Goal: Check status

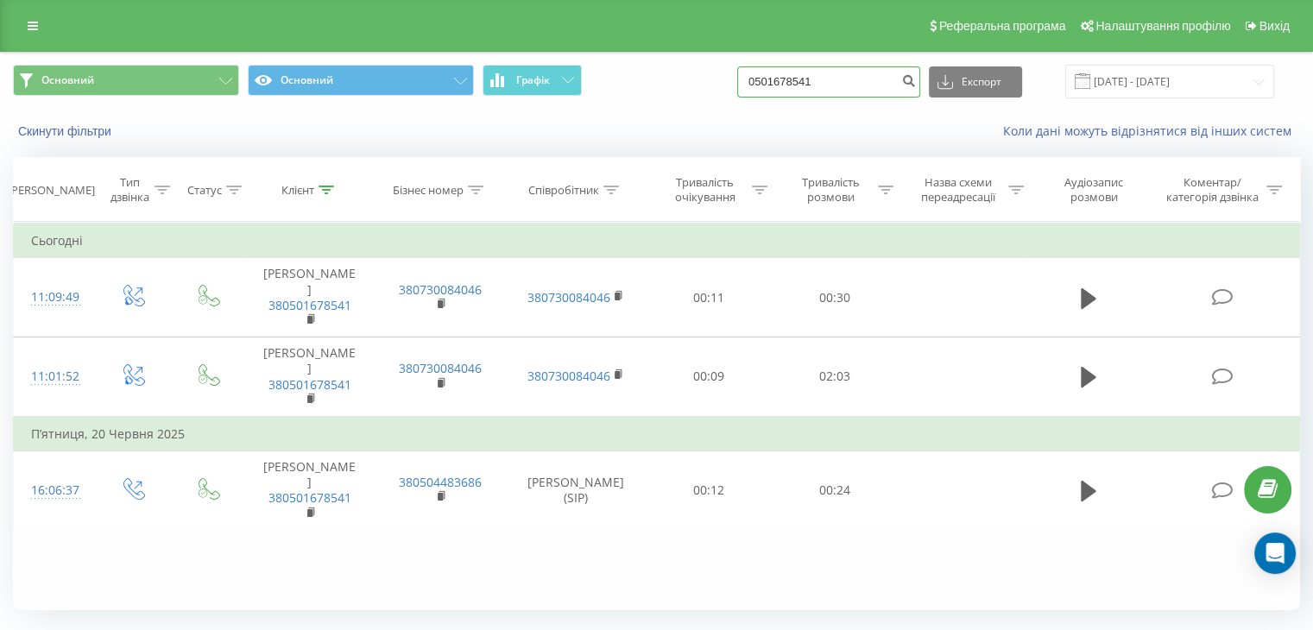
drag, startPoint x: 855, startPoint y: 80, endPoint x: 663, endPoint y: 73, distance: 192.6
click at [663, 73] on div "Основний Основний Графік 0501678541 Експорт .csv .xls .xlsx [DATE] - [DATE]" at bounding box center [656, 82] width 1287 height 34
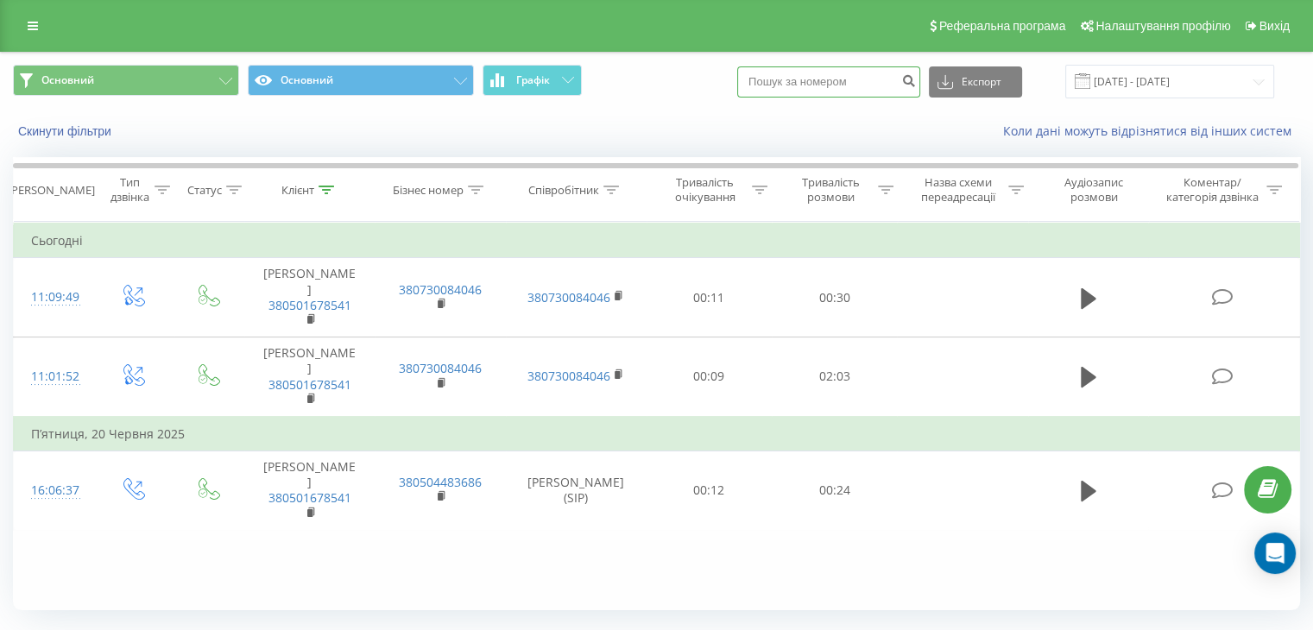
paste input "0673812738"
type input "0673812738"
click at [920, 89] on button "submit" at bounding box center [908, 81] width 23 height 31
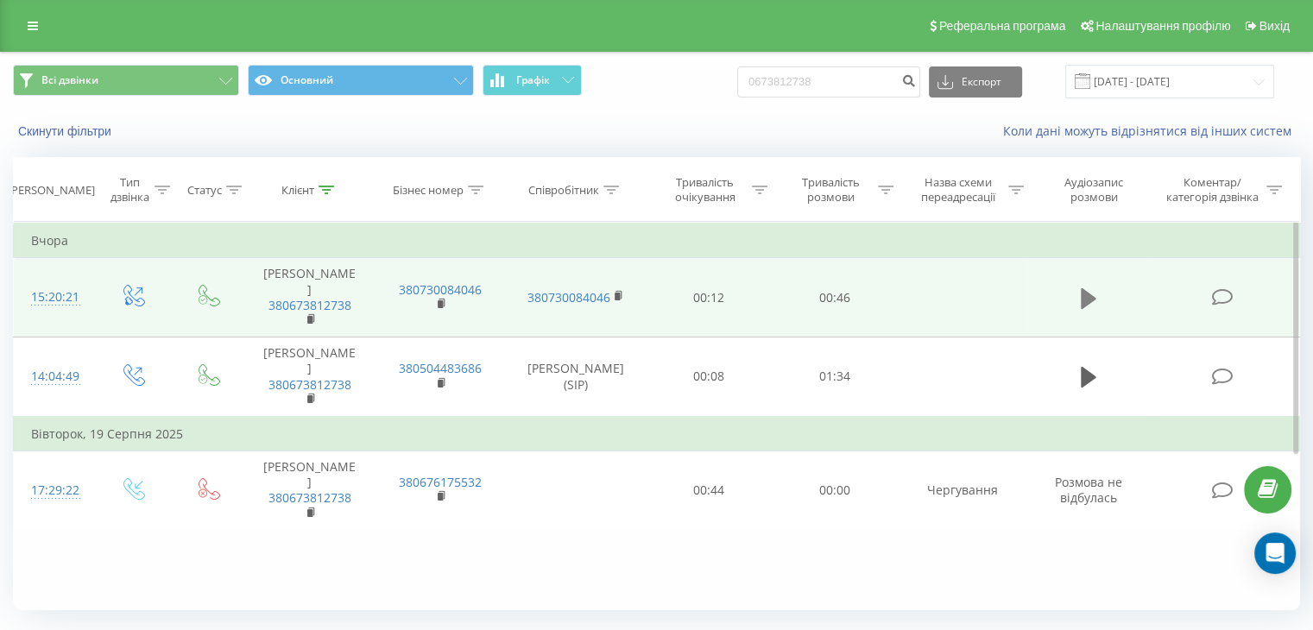
click at [1093, 302] on button at bounding box center [1088, 299] width 26 height 26
